Goal: Task Accomplishment & Management: Manage account settings

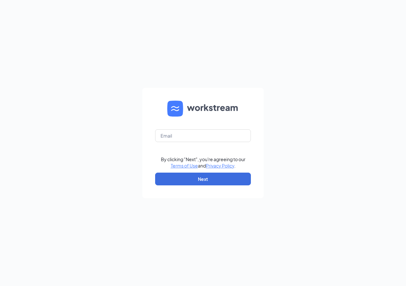
click at [168, 142] on form "By clicking "Next", you're agreeing to our Terms of Use and Privacy Policy . Ne…" at bounding box center [202, 143] width 121 height 110
click at [168, 137] on input "text" at bounding box center [203, 135] width 96 height 13
type input "[EMAIL_ADDRESS][DOMAIN_NAME]"
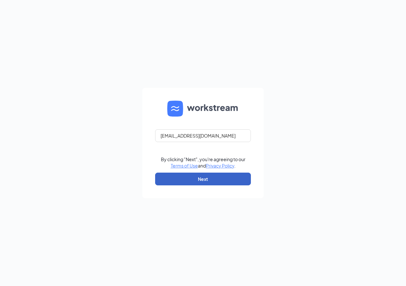
click at [193, 179] on button "Next" at bounding box center [203, 179] width 96 height 13
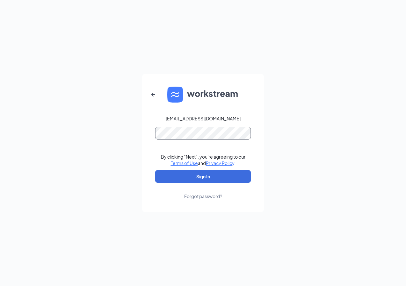
click at [155, 170] on button "Sign In" at bounding box center [203, 176] width 96 height 13
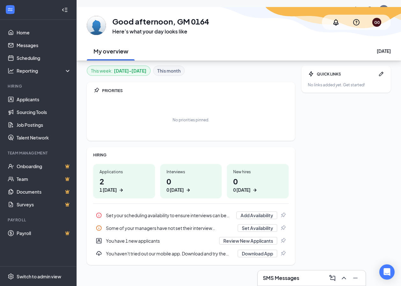
scroll to position [20, 0]
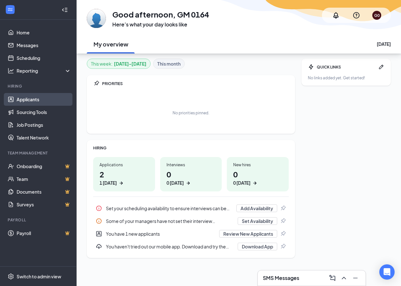
click at [35, 103] on link "Applicants" at bounding box center [44, 99] width 55 height 13
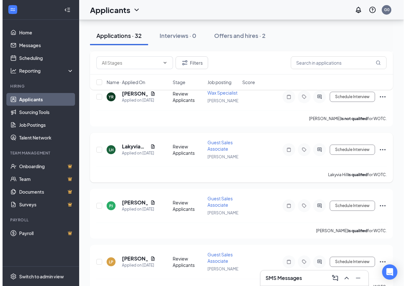
scroll to position [223, 0]
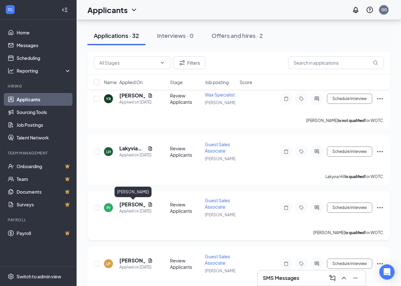
click at [129, 205] on h5 "[PERSON_NAME]" at bounding box center [132, 204] width 26 height 7
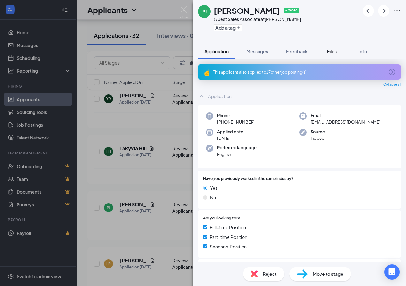
click at [336, 49] on span "Files" at bounding box center [332, 51] width 10 height 6
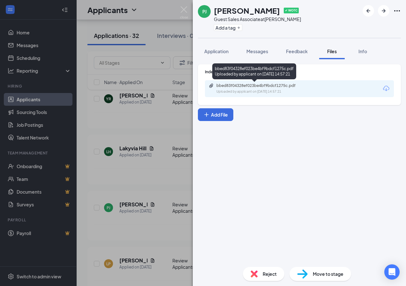
click at [251, 80] on div "bbed83f04328ef023be4bf9bdcf1275c.pdf Uploaded by applicant on [DATE] 14:57:21" at bounding box center [254, 72] width 84 height 18
click at [279, 85] on div "bbed83f04328ef023be4bf9bdcf1275c.pdf" at bounding box center [260, 85] width 89 height 5
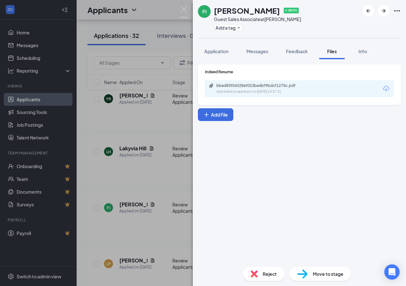
click at [106, 167] on div "[PERSON_NAME] ✔ WOTC Guest Sales Associate at [PERSON_NAME] Add a tag Applicati…" at bounding box center [203, 143] width 406 height 286
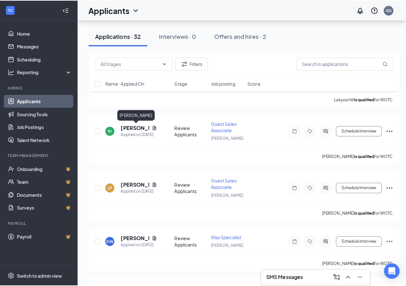
scroll to position [319, 0]
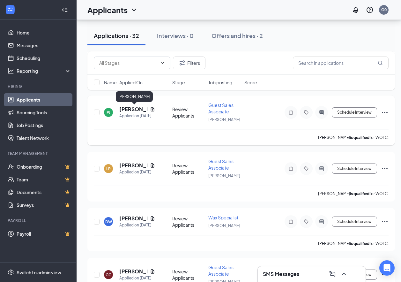
drag, startPoint x: 127, startPoint y: 109, endPoint x: 131, endPoint y: 110, distance: 4.3
click at [127, 109] on h5 "[PERSON_NAME]" at bounding box center [133, 109] width 28 height 7
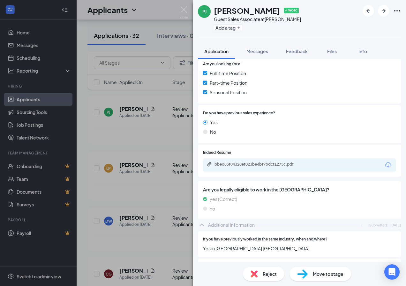
scroll to position [287, 0]
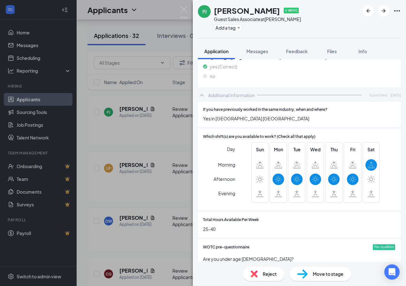
click at [130, 136] on div "[PERSON_NAME] ✔ WOTC Guest Sales Associate at [PERSON_NAME] Add a tag Applicati…" at bounding box center [203, 143] width 406 height 286
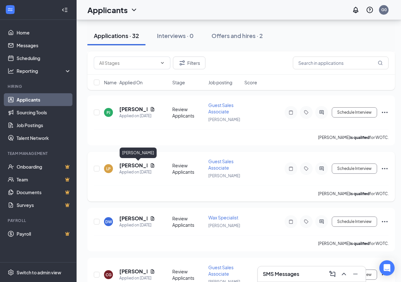
click at [130, 166] on h5 "[PERSON_NAME]" at bounding box center [133, 165] width 28 height 7
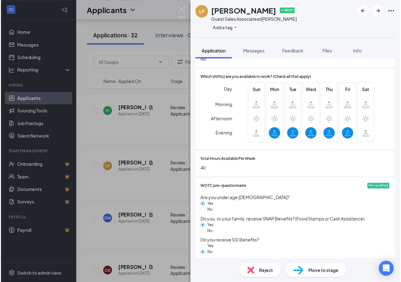
scroll to position [351, 0]
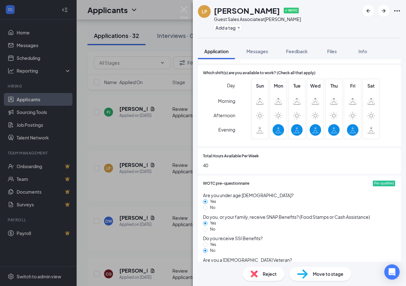
click at [148, 149] on div "LP [PERSON_NAME] ✔ WOTC Guest Sales Associate at [GEOGRAPHIC_DATA] Add a tag Ap…" at bounding box center [203, 143] width 406 height 286
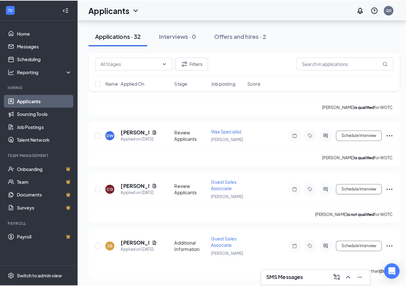
scroll to position [415, 0]
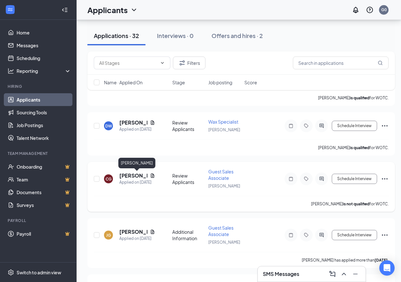
click at [124, 174] on h5 "[PERSON_NAME]" at bounding box center [133, 175] width 28 height 7
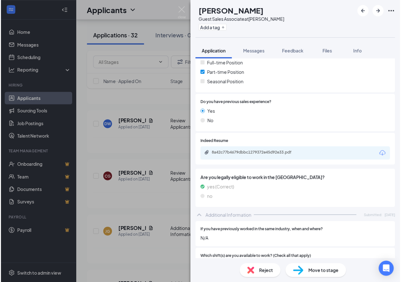
scroll to position [64, 0]
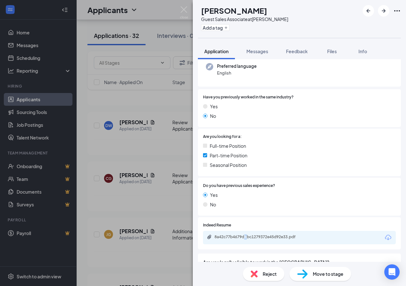
click at [246, 234] on div "8a42c77b4679dbbc1279372e45d92e33.pdf" at bounding box center [299, 237] width 193 height 13
drag, startPoint x: 246, startPoint y: 234, endPoint x: 249, endPoint y: 236, distance: 3.9
click at [249, 236] on div "8a42c77b4679dbbc1279372e45d92e33.pdf" at bounding box center [258, 237] width 89 height 5
click at [103, 113] on div "CG [PERSON_NAME] Guest Sales Associate at [PERSON_NAME] Add a tag Application M…" at bounding box center [203, 143] width 406 height 286
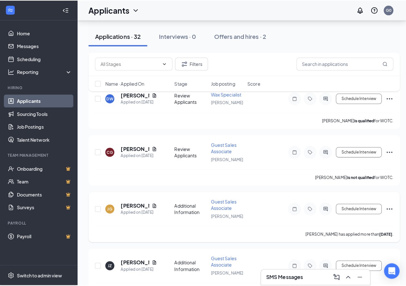
scroll to position [446, 0]
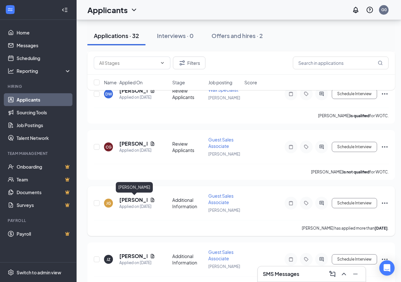
click at [122, 201] on h5 "[PERSON_NAME]" at bounding box center [133, 199] width 28 height 7
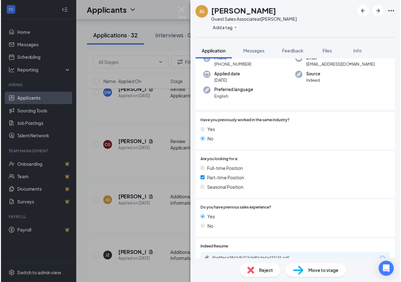
scroll to position [127, 0]
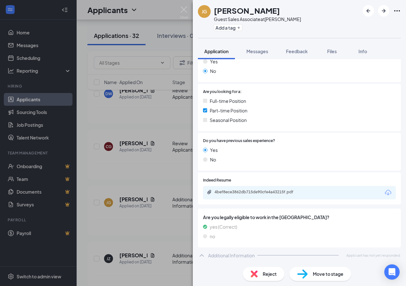
click at [234, 256] on div "Additional Information" at bounding box center [231, 256] width 47 height 6
click at [230, 252] on div "Additional Information Applicant has not yet responded." at bounding box center [299, 255] width 203 height 13
click at [147, 235] on div "[PERSON_NAME] [PERSON_NAME] Guest Sales Associate at [PERSON_NAME] Add a tag Ap…" at bounding box center [203, 143] width 406 height 286
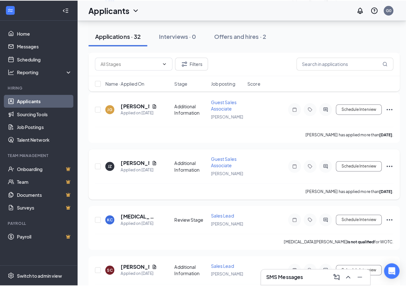
scroll to position [542, 0]
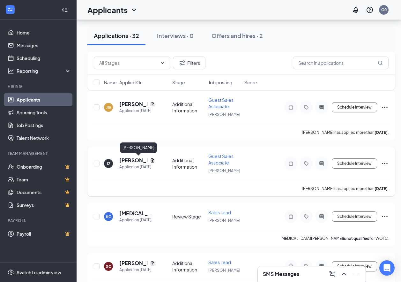
click at [129, 162] on h5 "[PERSON_NAME]" at bounding box center [133, 160] width 28 height 7
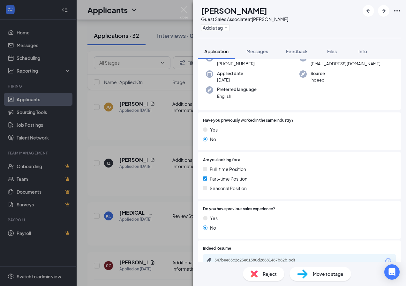
scroll to position [109, 0]
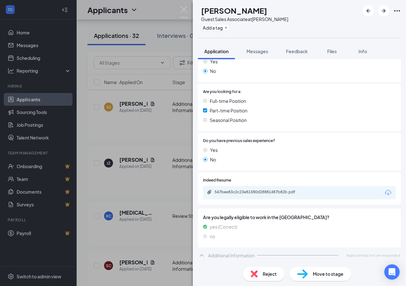
click at [142, 210] on div "JZ [PERSON_NAME] Guest Sales Associate at [PERSON_NAME] Add a tag Application M…" at bounding box center [203, 143] width 406 height 286
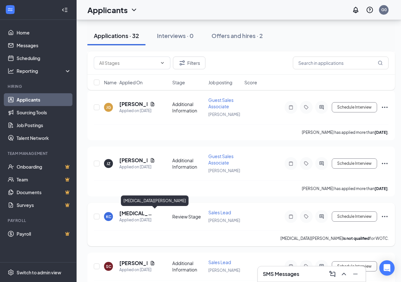
click at [142, 210] on h5 "[MEDICAL_DATA][PERSON_NAME]" at bounding box center [137, 212] width 36 height 7
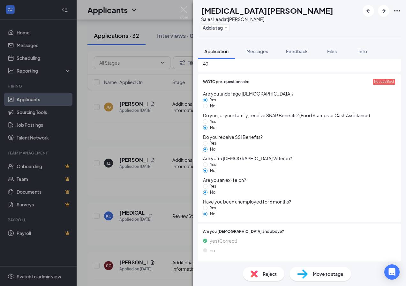
scroll to position [422, 0]
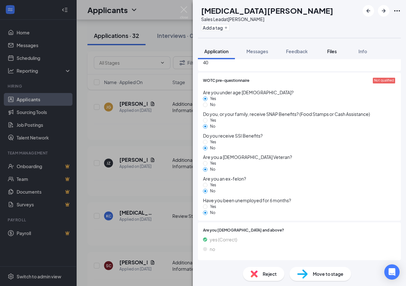
click at [334, 47] on button "Files" at bounding box center [332, 51] width 26 height 16
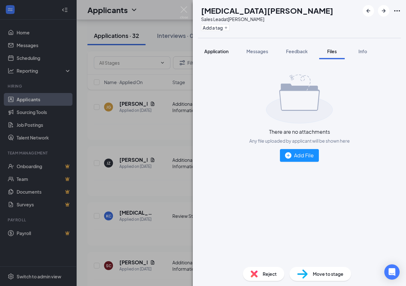
click at [222, 52] on span "Application" at bounding box center [216, 51] width 24 height 6
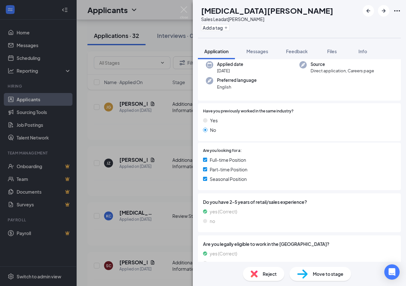
scroll to position [64, 0]
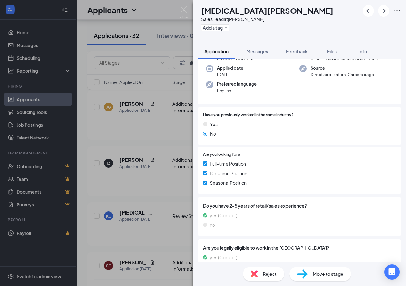
click at [135, 139] on div "[PERSON_NAME] [MEDICAL_DATA][PERSON_NAME] Sales Lead at [PERSON_NAME] Add a tag…" at bounding box center [203, 143] width 406 height 286
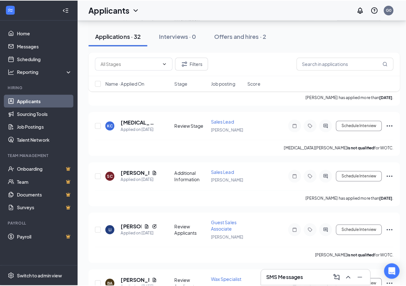
scroll to position [638, 0]
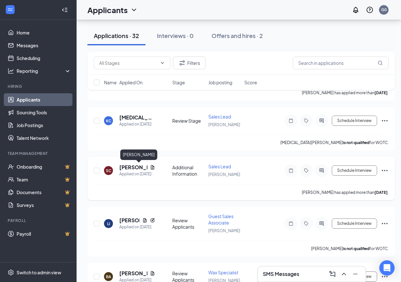
click at [137, 166] on h5 "[PERSON_NAME]" at bounding box center [133, 167] width 28 height 7
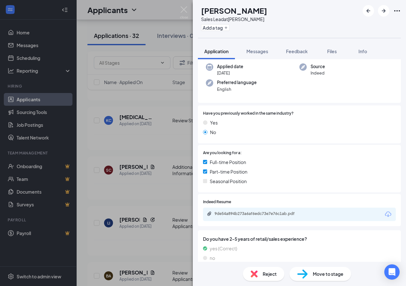
scroll to position [111, 0]
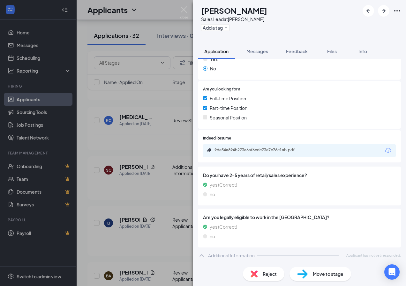
click at [253, 147] on div "9de54a894b273a6af6edc73e7e76c1ab.pdf" at bounding box center [299, 150] width 193 height 13
click at [252, 150] on div "9de54a894b273a6af6edc73e7e76c1ab.pdf" at bounding box center [258, 150] width 89 height 5
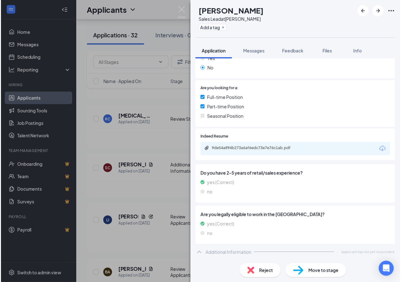
scroll to position [109, 0]
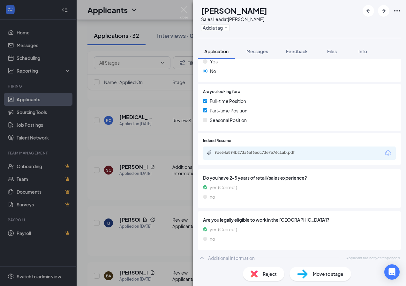
click at [139, 117] on div "SC [PERSON_NAME] Sales Lead at [PERSON_NAME] Add a tag Application Messages Fee…" at bounding box center [203, 143] width 406 height 286
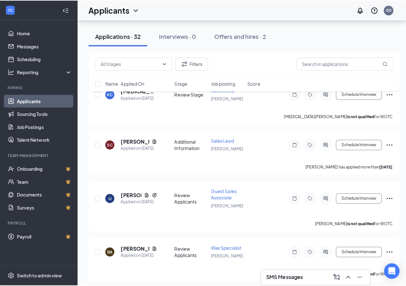
scroll to position [701, 0]
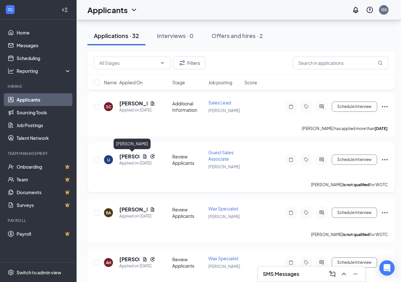
click at [133, 155] on h5 "[PERSON_NAME]" at bounding box center [129, 156] width 20 height 7
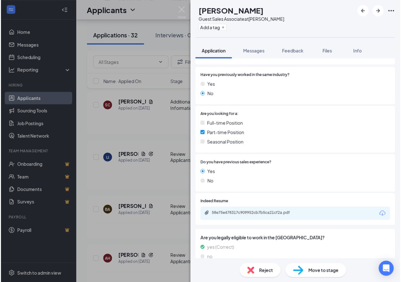
scroll to position [135, 0]
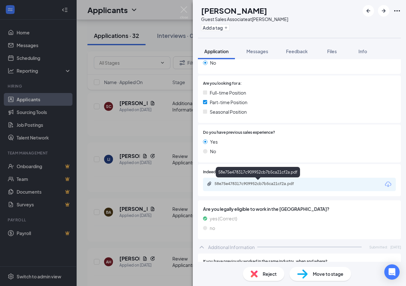
click at [270, 186] on div "58e75e478317c909952cb7b5ca21cf2a.pdf" at bounding box center [258, 183] width 89 height 5
click at [163, 81] on div "[PERSON_NAME] Guest Sales Associate at [PERSON_NAME] Add a tag Application Mess…" at bounding box center [203, 143] width 406 height 286
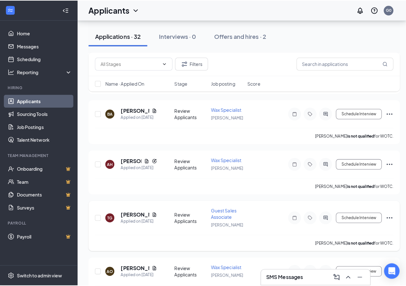
scroll to position [829, 0]
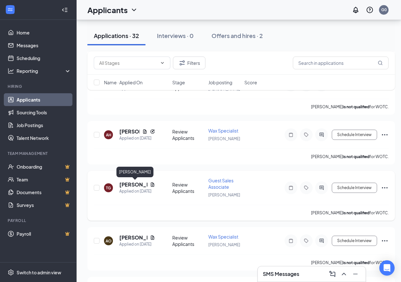
click at [130, 185] on h5 "[PERSON_NAME]" at bounding box center [133, 184] width 28 height 7
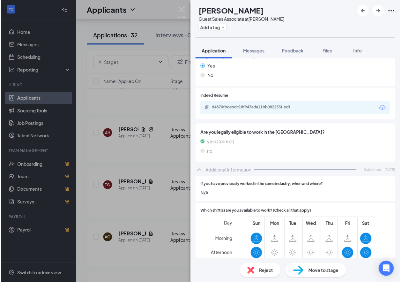
scroll to position [85, 0]
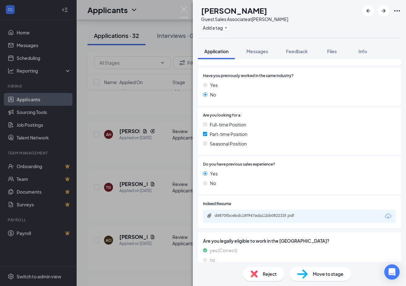
click at [114, 100] on div "TG [PERSON_NAME] Guest Sales Associate at [PERSON_NAME] Add a tag Application M…" at bounding box center [203, 143] width 406 height 286
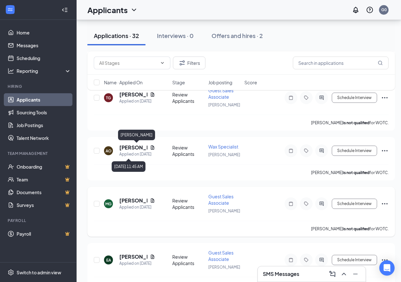
scroll to position [925, 0]
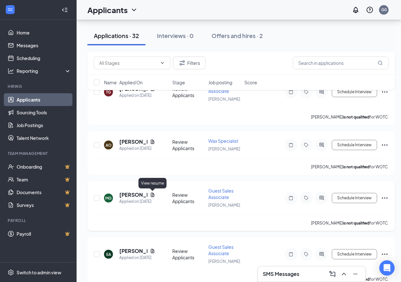
click at [154, 194] on icon "Document" at bounding box center [153, 194] width 4 height 4
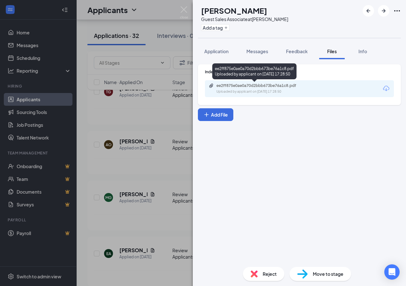
click at [253, 83] on div "ee2ff875e0ae0a70d2bbb673be76a1c8.pdf Uploaded by applicant on [DATE] 17:28:50" at bounding box center [299, 88] width 189 height 17
click at [252, 86] on div "ee2ff875e0ae0a70d2bbb673be76a1c8.pdf" at bounding box center [260, 85] width 89 height 5
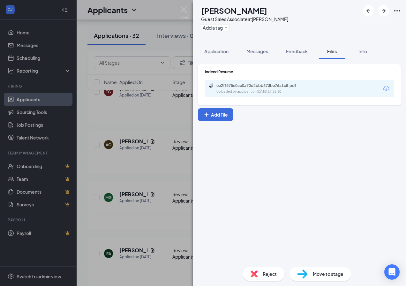
click at [84, 146] on div "MG [PERSON_NAME] Guest Sales Associate at [PERSON_NAME] Add a tag Application M…" at bounding box center [203, 143] width 406 height 286
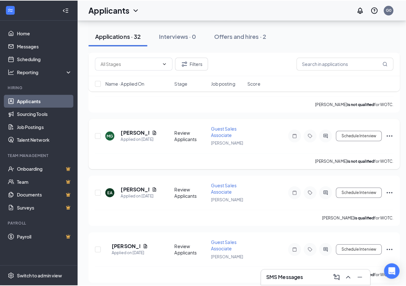
scroll to position [1052, 0]
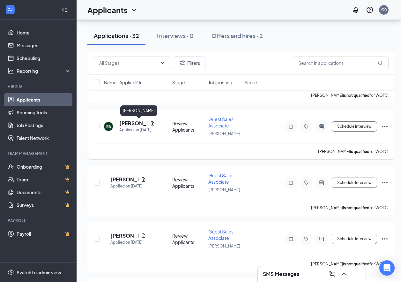
click at [139, 123] on h5 "[PERSON_NAME]" at bounding box center [133, 123] width 28 height 7
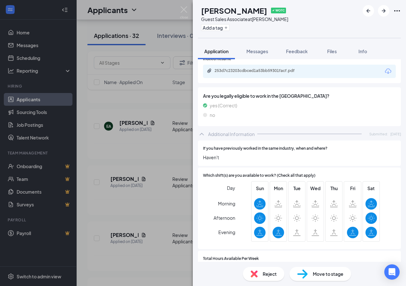
scroll to position [255, 0]
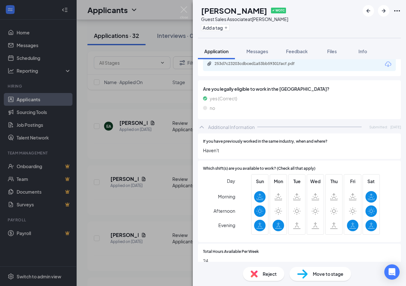
click at [141, 189] on div "[PERSON_NAME] ✔ WOTC Guest Sales Associate at [PERSON_NAME] Add a tag Applicati…" at bounding box center [203, 143] width 406 height 286
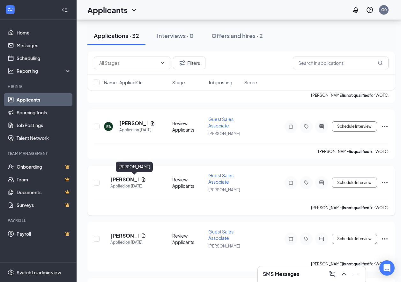
click at [138, 179] on h5 "[PERSON_NAME]" at bounding box center [124, 179] width 28 height 7
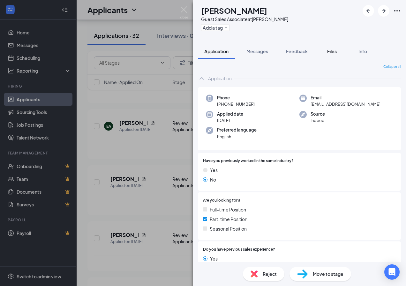
click at [340, 52] on button "Files" at bounding box center [332, 51] width 26 height 16
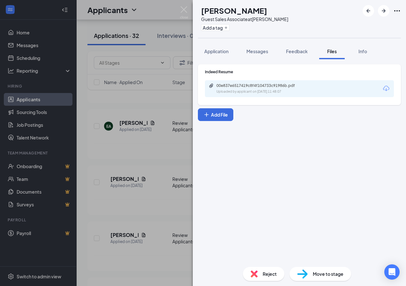
click at [229, 89] on div "00e837e6517419c8f4f104733c91986b.pdf Uploaded by applicant on [DATE] 11:48:07" at bounding box center [260, 88] width 103 height 11
click at [102, 119] on div "AG [PERSON_NAME] Guest Sales Associate at [PERSON_NAME] Add a tag Application M…" at bounding box center [203, 143] width 406 height 286
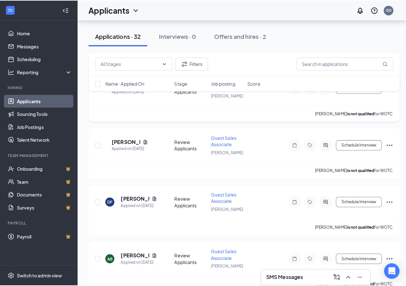
scroll to position [1148, 0]
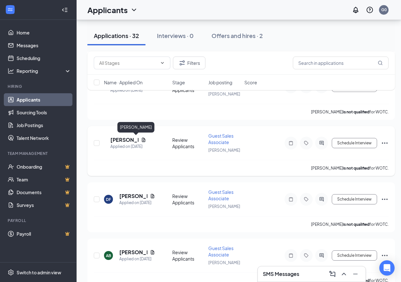
click at [130, 138] on h5 "[PERSON_NAME]" at bounding box center [124, 139] width 28 height 7
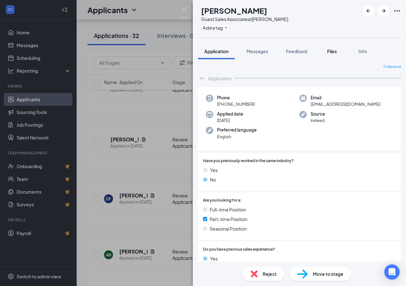
click at [333, 50] on span "Files" at bounding box center [332, 51] width 10 height 6
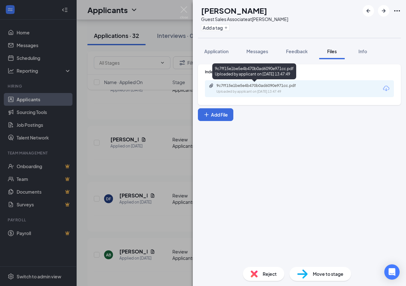
click at [239, 79] on div "9c7ff15e1be5e4b470b0ad6090e971cc.pdf Uploaded by applicant on [DATE] 13:47:49" at bounding box center [254, 72] width 84 height 18
click at [242, 85] on div "9c7ff15e1be5e4b470b0ad6090e971cc.pdf" at bounding box center [260, 85] width 89 height 5
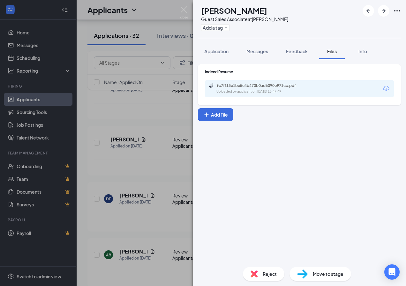
click at [110, 69] on div "KE [PERSON_NAME] Guest Sales Associate at [PERSON_NAME] Add a tag Application M…" at bounding box center [203, 143] width 406 height 286
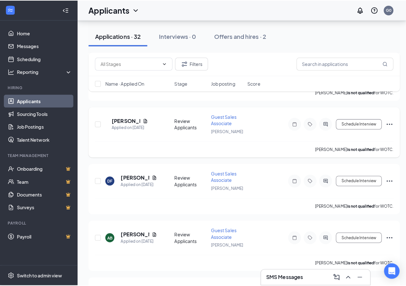
scroll to position [1180, 0]
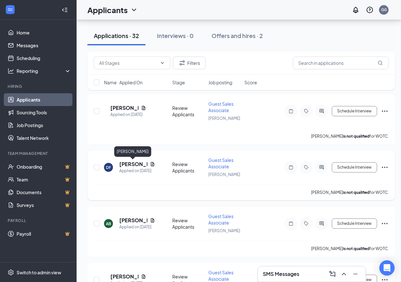
click at [131, 165] on h5 "[PERSON_NAME]" at bounding box center [133, 163] width 28 height 7
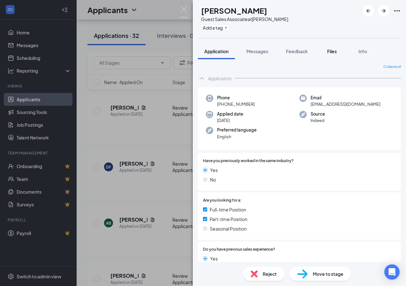
click at [328, 52] on span "Files" at bounding box center [332, 51] width 10 height 6
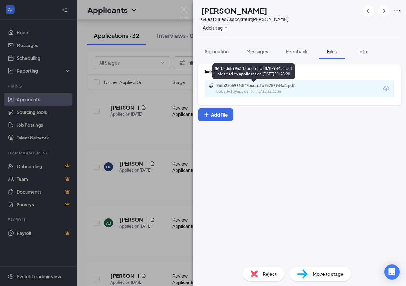
click at [265, 84] on div "86fb23e59963ff7bcda1fd88787944a4.pdf" at bounding box center [260, 85] width 89 height 5
